Goal: Communication & Community: Participate in discussion

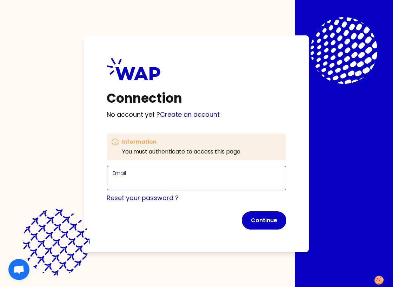
click at [123, 182] on input "Email" at bounding box center [197, 182] width 168 height 10
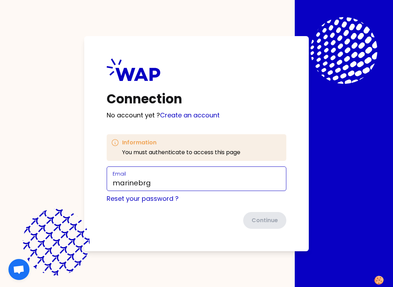
type input "[EMAIL_ADDRESS][DOMAIN_NAME]"
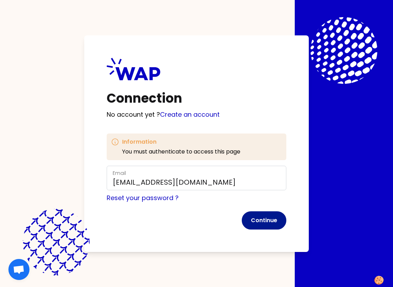
click at [252, 220] on button "Continue" at bounding box center [263, 220] width 45 height 18
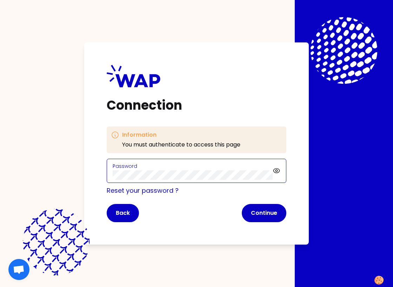
click button "Continue" at bounding box center [263, 213] width 45 height 18
click at [83, 172] on div "Connection Information You must authenticate to access this page Password Reset…" at bounding box center [196, 143] width 393 height 287
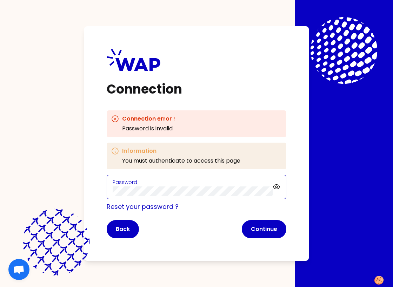
click button "Continue" at bounding box center [263, 229] width 45 height 18
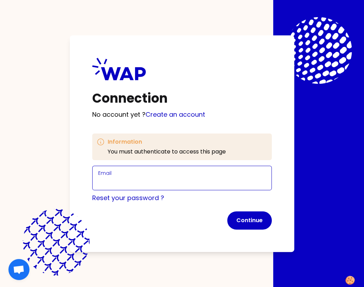
click at [113, 183] on input "Email" at bounding box center [182, 182] width 168 height 10
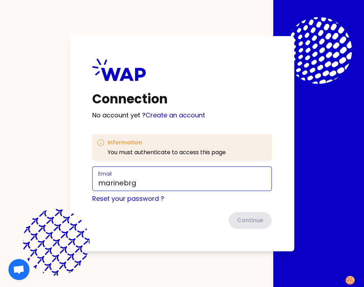
type input "marinebrgd@gmail.com"
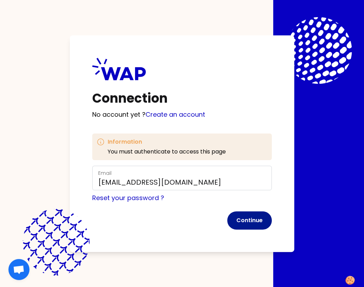
click at [245, 218] on button "Continue" at bounding box center [249, 220] width 45 height 18
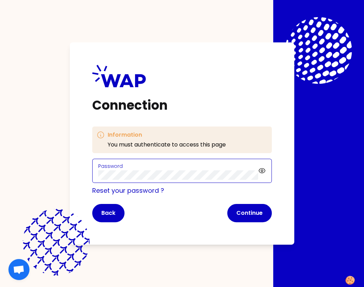
click button "Continue" at bounding box center [249, 213] width 45 height 18
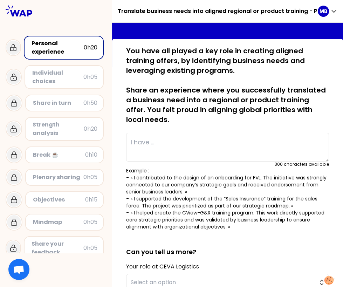
scroll to position [43, 0]
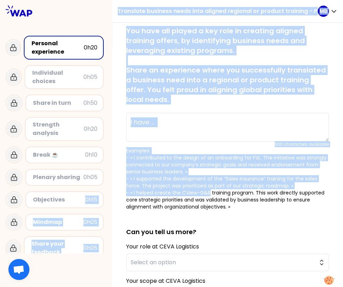
drag, startPoint x: 210, startPoint y: 193, endPoint x: 102, endPoint y: 193, distance: 107.6
click at [102, 193] on div "Translate business needs into aligned regional or product training - PM MB Pers…" at bounding box center [171, 143] width 343 height 287
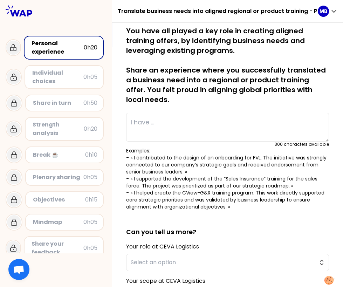
click at [176, 205] on p "Examples: - « I contributed to the design of an onboarding for FVL. The initiat…" at bounding box center [227, 178] width 203 height 63
drag, startPoint x: 210, startPoint y: 192, endPoint x: 123, endPoint y: 192, distance: 87.6
click at [123, 192] on div "saved You have all played a key role in creating aligned training offers, by id…" at bounding box center [228, 200] width 214 height 348
copy p "- « I helped create the CView-G&R"
click at [244, 203] on p "Examples: - « I contributed to the design of an onboarding for FVL. The initiat…" at bounding box center [227, 178] width 203 height 63
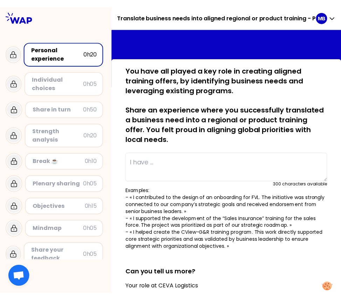
scroll to position [0, 0]
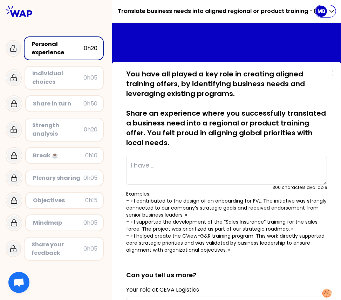
click at [323, 10] on p "MB" at bounding box center [322, 11] width 8 height 7
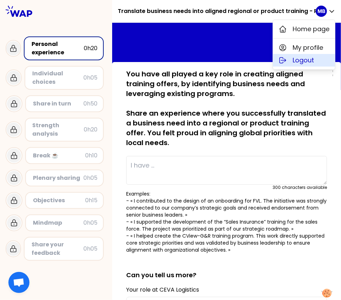
click at [306, 59] on span "Logout" at bounding box center [303, 60] width 21 height 10
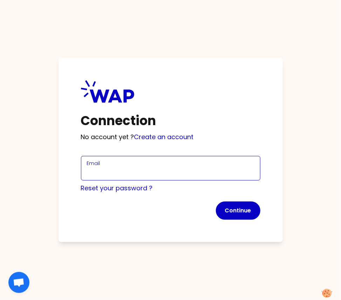
click at [122, 169] on input "Email" at bounding box center [171, 173] width 168 height 10
click at [108, 176] on input "Email" at bounding box center [171, 173] width 168 height 10
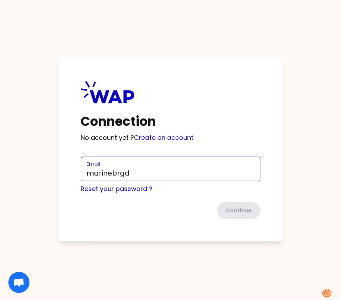
type input "marinebrgd@gmail.com"
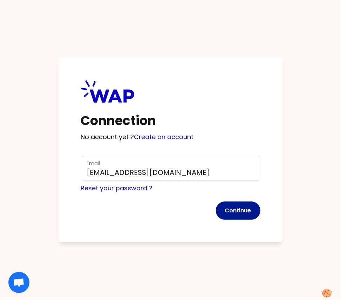
click at [231, 212] on button "Continue" at bounding box center [238, 211] width 45 height 18
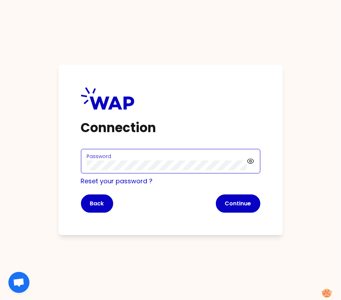
click button "Continue" at bounding box center [238, 204] width 45 height 18
click at [58, 168] on div "Connection Password Reset your password ? Back Continue" at bounding box center [170, 150] width 341 height 300
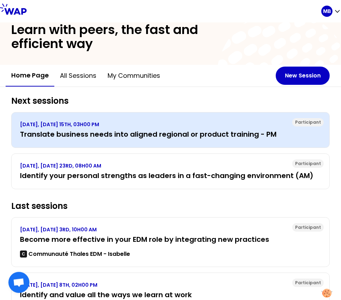
scroll to position [10, 0]
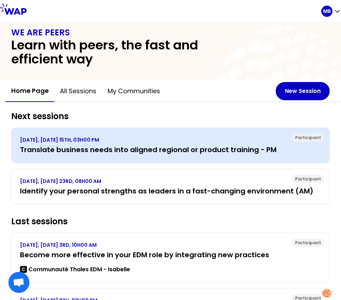
click at [110, 145] on h3 "Translate business needs into aligned regional or product training - PM" at bounding box center [170, 150] width 301 height 10
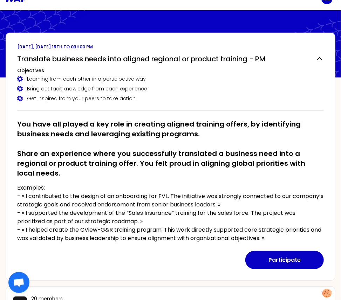
scroll to position [19, 0]
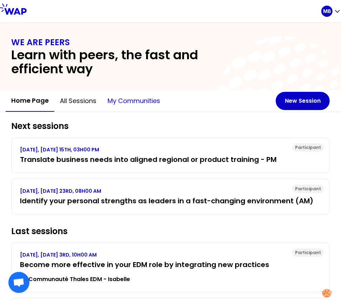
click at [120, 101] on button "My communities" at bounding box center [134, 100] width 64 height 21
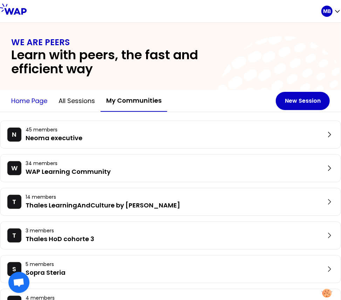
click at [46, 101] on button "Home page" at bounding box center [29, 100] width 47 height 21
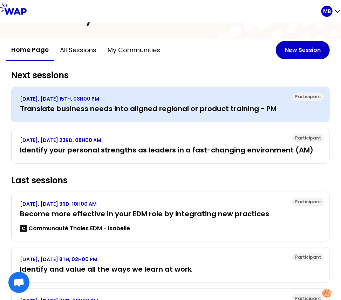
scroll to position [41, 0]
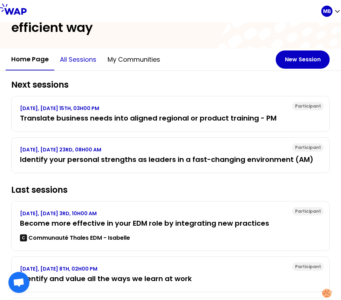
click at [73, 61] on button "All sessions" at bounding box center [78, 59] width 48 height 21
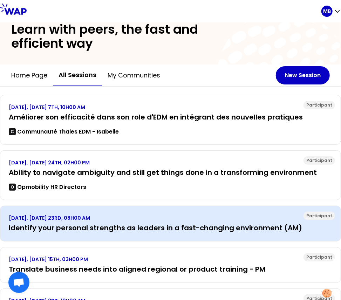
scroll to position [0, 0]
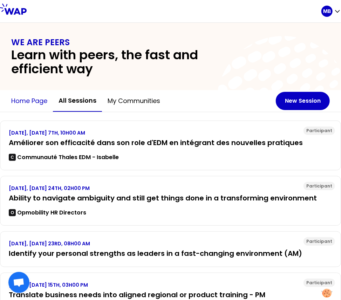
click at [27, 92] on button "Home page" at bounding box center [29, 100] width 47 height 21
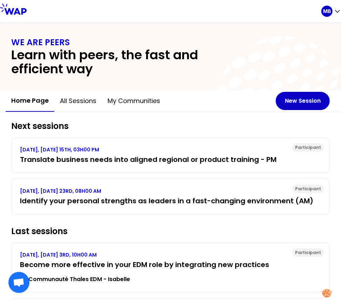
click at [28, 101] on button "Home page" at bounding box center [30, 101] width 49 height 22
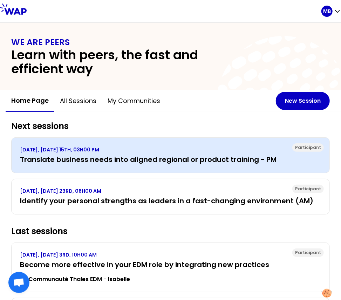
click at [63, 157] on h3 "Translate business needs into aligned regional or product training - PM" at bounding box center [170, 160] width 301 height 10
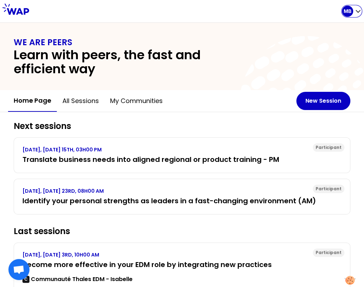
click at [345, 13] on p "MB" at bounding box center [347, 11] width 8 height 7
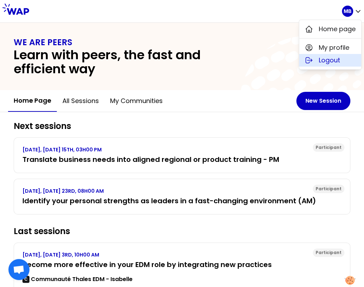
click at [320, 63] on span "Logout" at bounding box center [329, 60] width 21 height 10
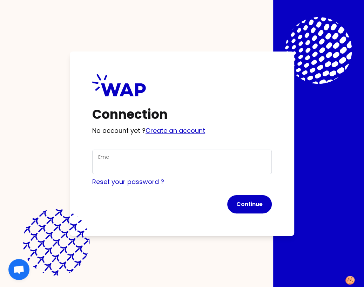
click at [178, 130] on link "Create an account" at bounding box center [175, 130] width 60 height 9
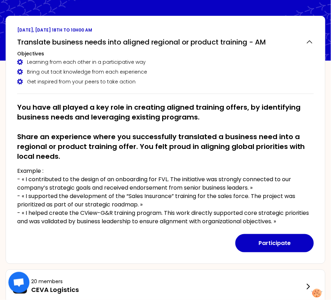
scroll to position [32, 0]
